Goal: Find specific page/section

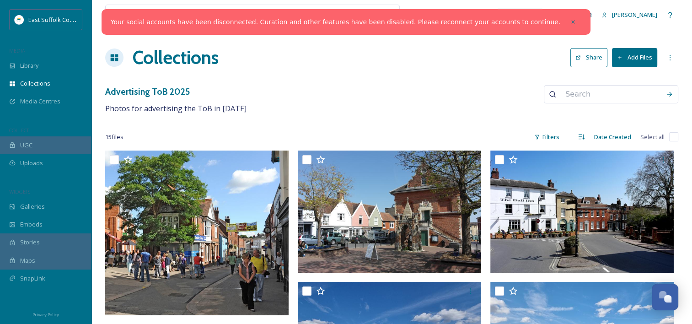
click at [119, 10] on div at bounding box center [217, 15] width 215 height 20
click at [128, 11] on input at bounding box center [226, 15] width 198 height 20
click at [565, 23] on div at bounding box center [573, 22] width 16 height 16
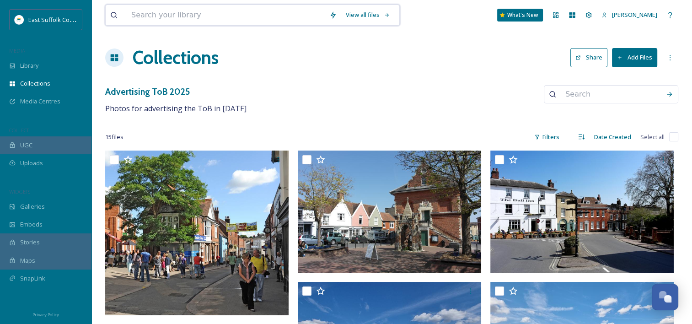
click at [238, 13] on input at bounding box center [226, 15] width 198 height 20
type input "st [PERSON_NAME]"
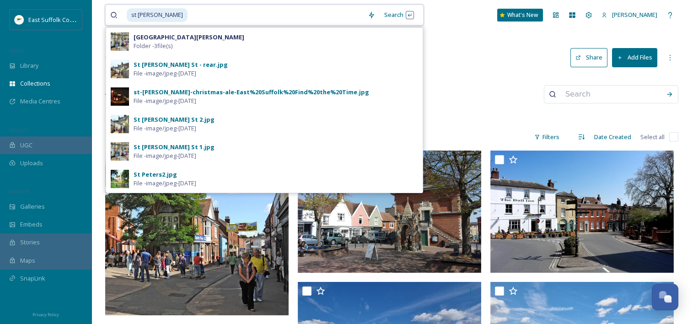
drag, startPoint x: 183, startPoint y: 17, endPoint x: 119, endPoint y: 20, distance: 64.2
click at [119, 20] on div "st [PERSON_NAME]" at bounding box center [236, 15] width 253 height 20
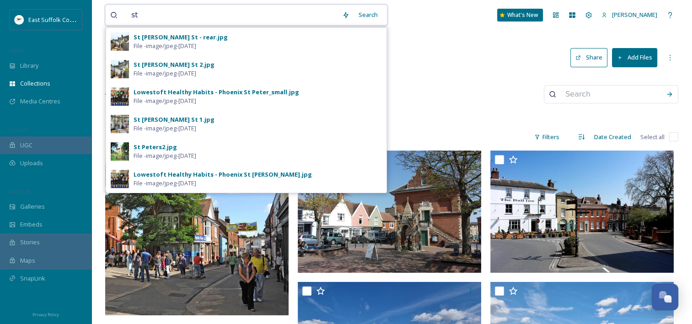
type input "s"
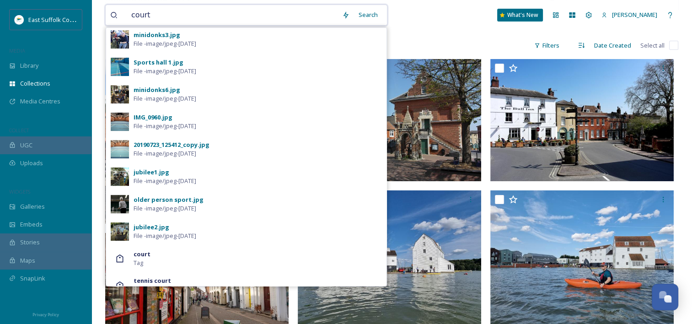
scroll to position [261, 0]
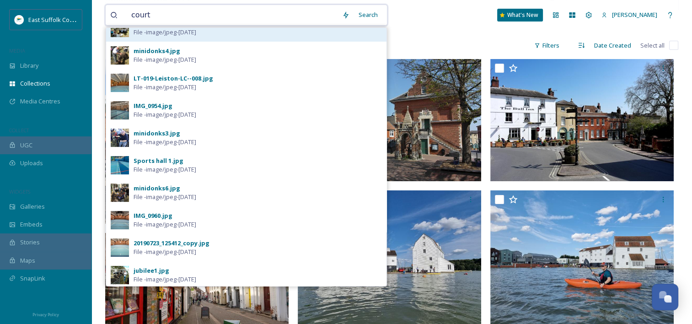
drag, startPoint x: 148, startPoint y: 20, endPoint x: 112, endPoint y: 31, distance: 37.8
click at [112, 26] on div "court Search Donkeys at [GEOGRAPHIC_DATA] 2019 Folder - 10 file(s) minidonks5.j…" at bounding box center [246, 15] width 282 height 21
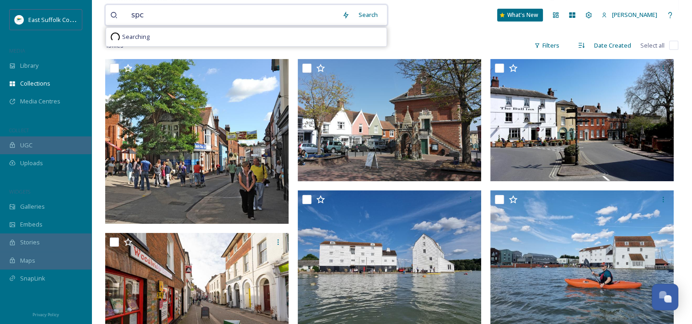
scroll to position [0, 0]
type input "spc"
